Goal: Task Accomplishment & Management: Manage account settings

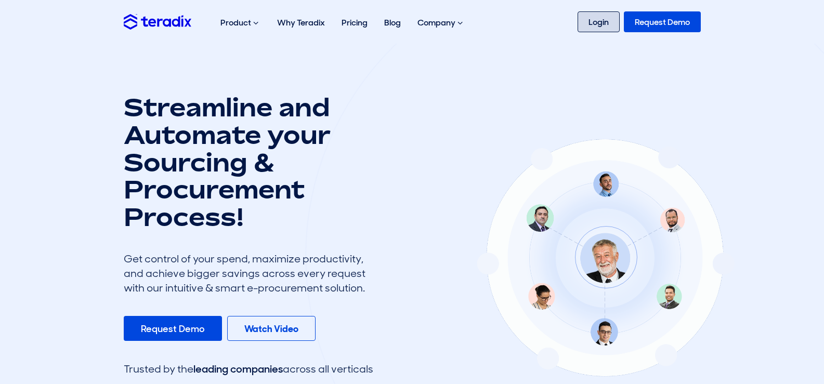
click at [608, 16] on link "Login" at bounding box center [598, 21] width 42 height 21
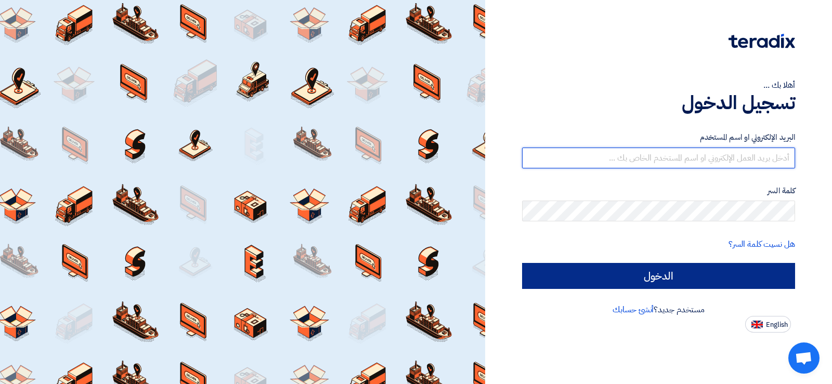
type input "anaszedan78@gmail.com"
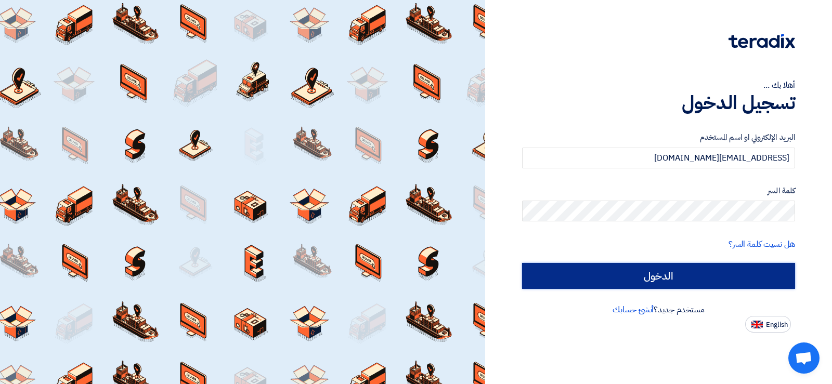
click at [625, 268] on input "الدخول" at bounding box center [658, 276] width 273 height 26
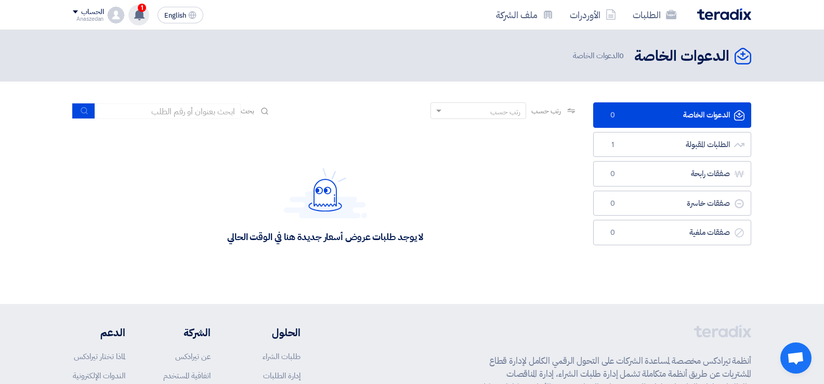
click at [139, 18] on use at bounding box center [139, 14] width 10 height 11
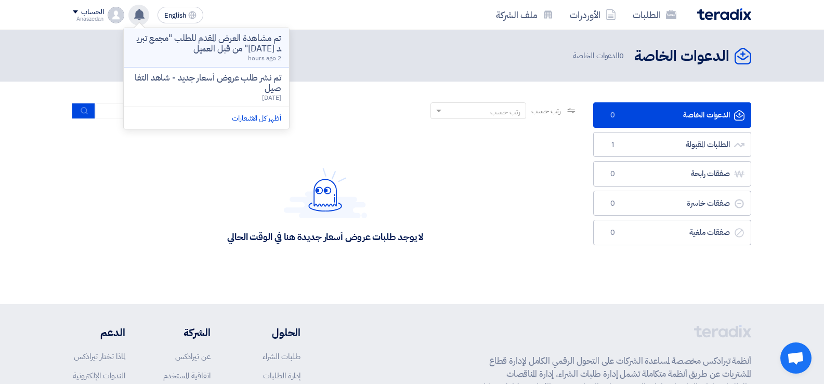
click at [246, 37] on p "تم مشاهدة العرض المقدم للطلب "مجمع تبريد 10/8/2025" من قبل العميل" at bounding box center [206, 43] width 149 height 21
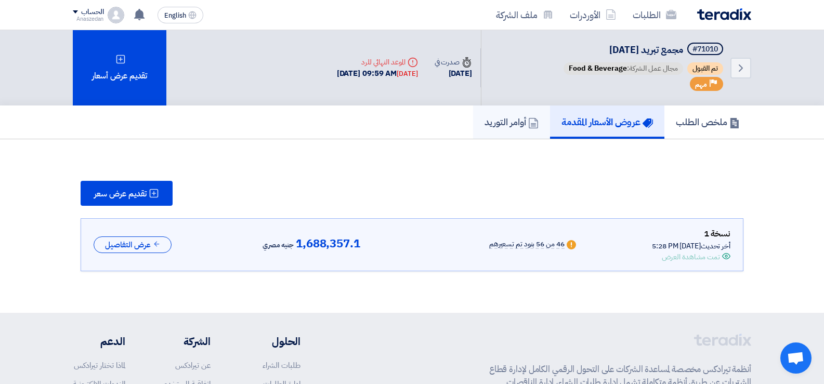
click at [521, 119] on h5 "أوامر التوريد" at bounding box center [511, 122] width 54 height 12
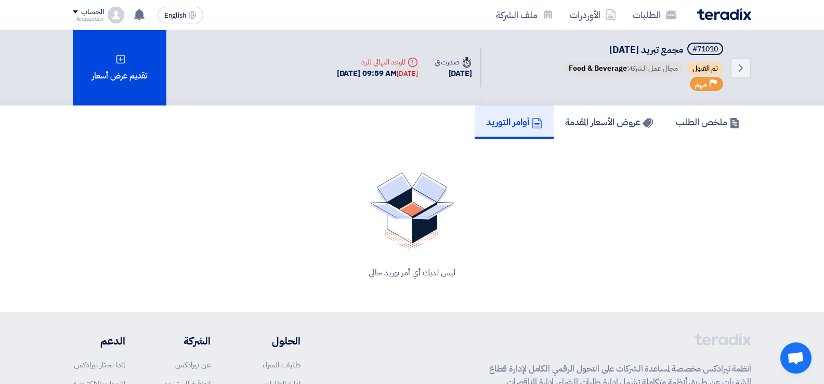
drag, startPoint x: 377, startPoint y: 69, endPoint x: 325, endPoint y: 60, distance: 52.8
click at [337, 60] on div "Deadline الموعد النهائي للرد 13 Aug, 2025 09:59 AM Today" at bounding box center [377, 68] width 81 height 23
click at [328, 82] on div "Deadline الموعد النهائي للرد 13 Aug, 2025 09:59 AM Today" at bounding box center [377, 68] width 98 height 40
click at [328, 70] on div "Deadline الموعد النهائي للرد 13 Aug, 2025 09:59 AM Today" at bounding box center [377, 68] width 98 height 40
drag, startPoint x: 301, startPoint y: 70, endPoint x: 393, endPoint y: 82, distance: 92.8
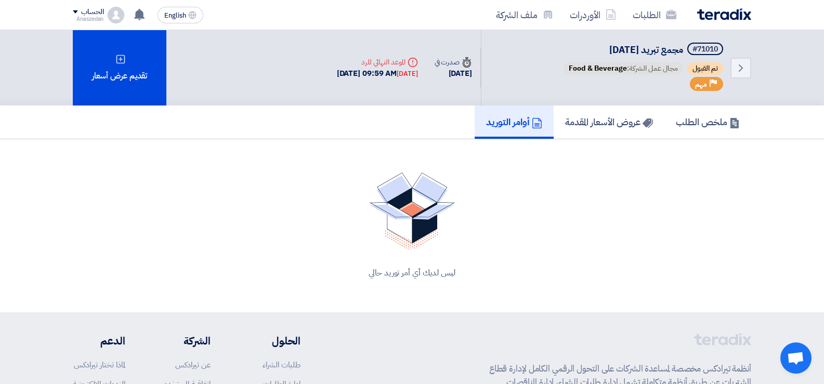
click at [393, 82] on div "Deadline الموعد النهائي للرد 13 Aug, 2025 09:59 AM Today" at bounding box center [377, 68] width 98 height 40
click at [396, 88] on div "Back #71010 مجمع تبريد 10/8/2025 تم القبول مجال عمل الشركة: Food & Beverage Pri…" at bounding box center [539, 67] width 423 height 75
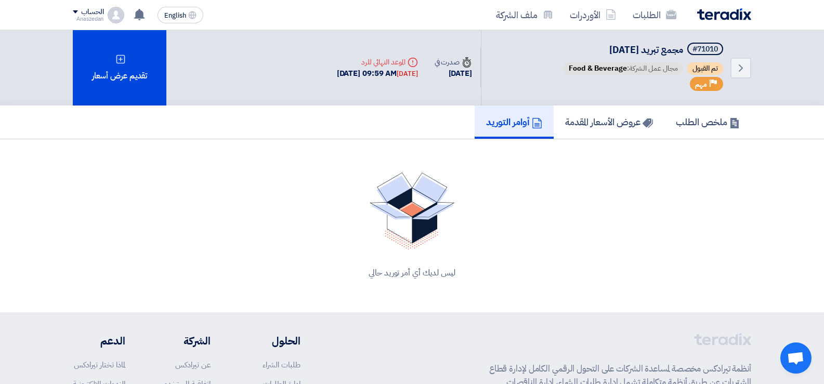
click at [396, 88] on div "Back #71010 مجمع تبريد 10/8/2025 تم القبول مجال عمل الشركة: Food & Beverage Pri…" at bounding box center [539, 67] width 423 height 75
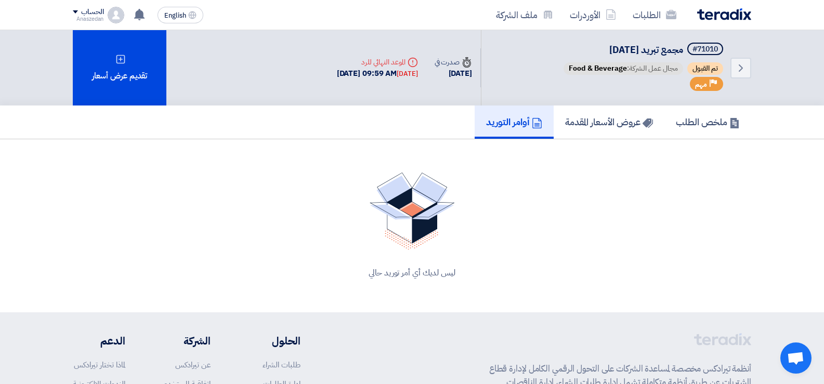
click at [396, 88] on div "Back #71010 مجمع تبريد 10/8/2025 تم القبول مجال عمل الشركة: Food & Beverage Pri…" at bounding box center [539, 67] width 423 height 75
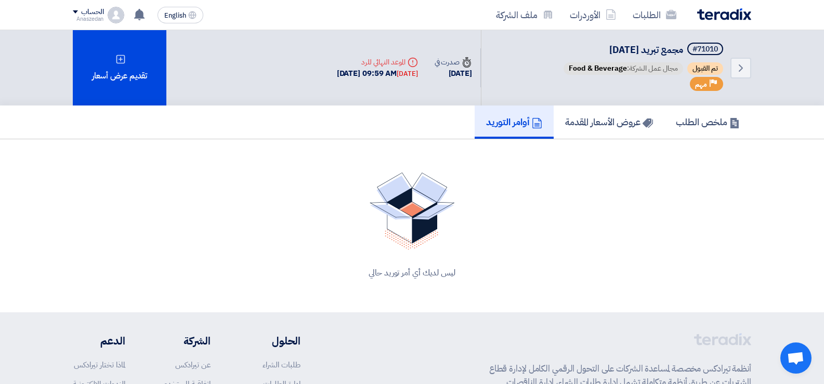
click at [711, 68] on span "تم القبول" at bounding box center [705, 68] width 36 height 12
